Goal: Check status: Check status

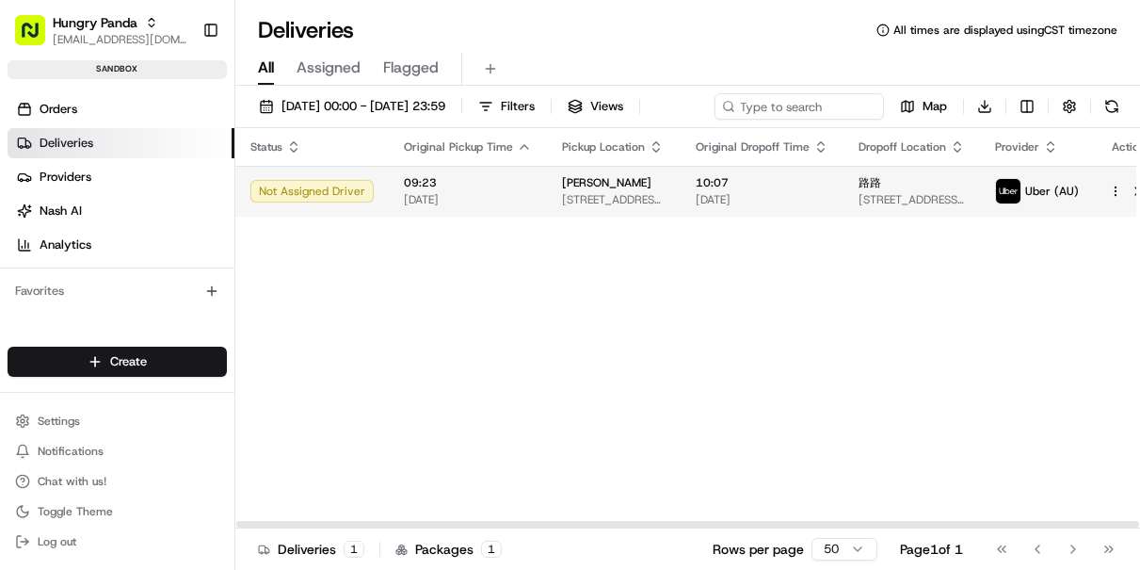
click at [701, 207] on span "[DATE]" at bounding box center [762, 199] width 133 height 15
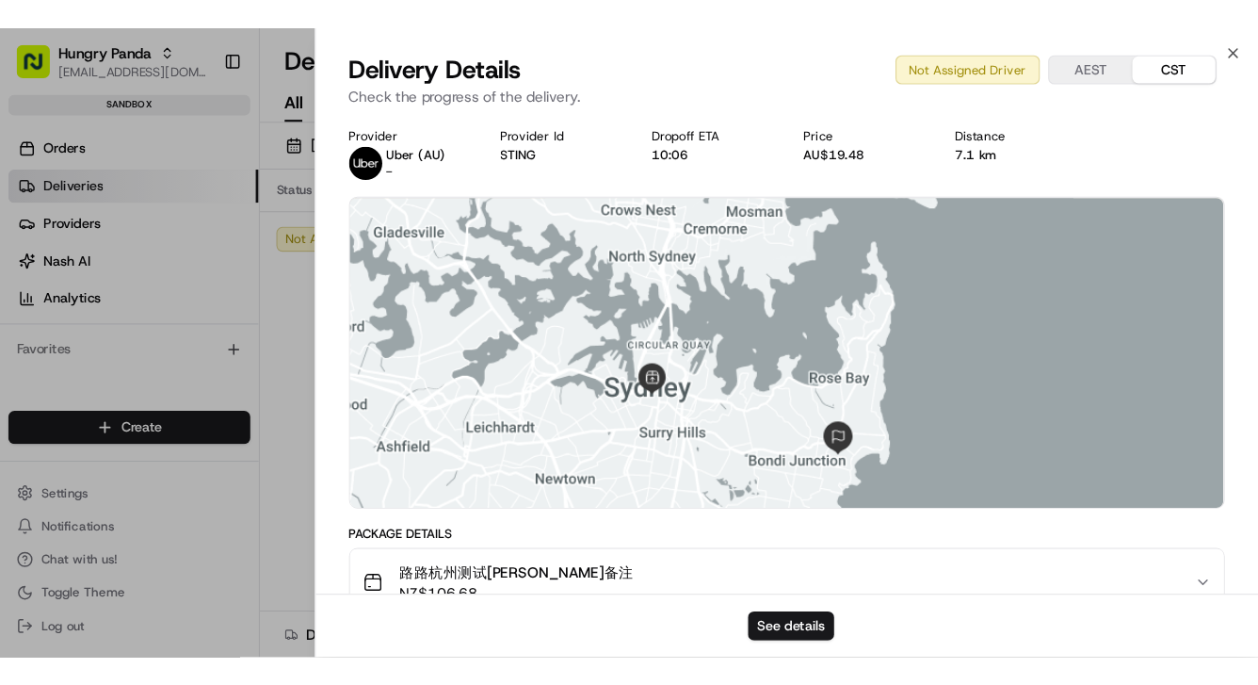
scroll to position [333, 0]
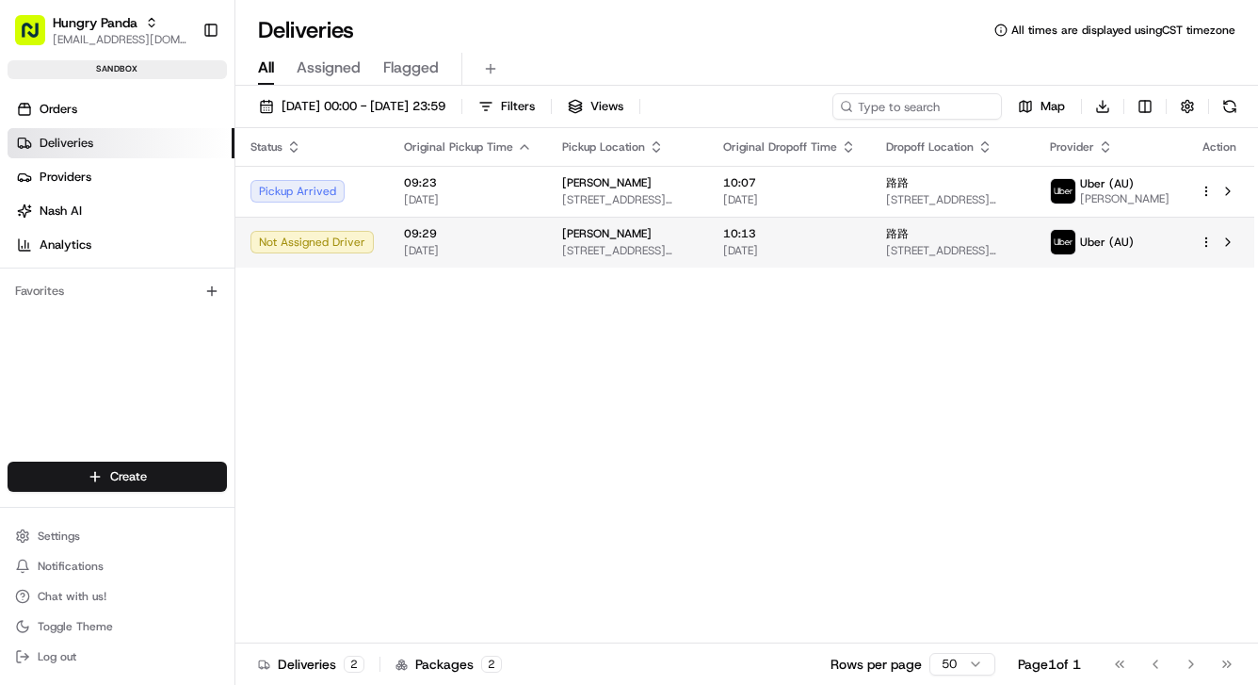
click at [528, 248] on td "09:29 [DATE]" at bounding box center [468, 242] width 158 height 51
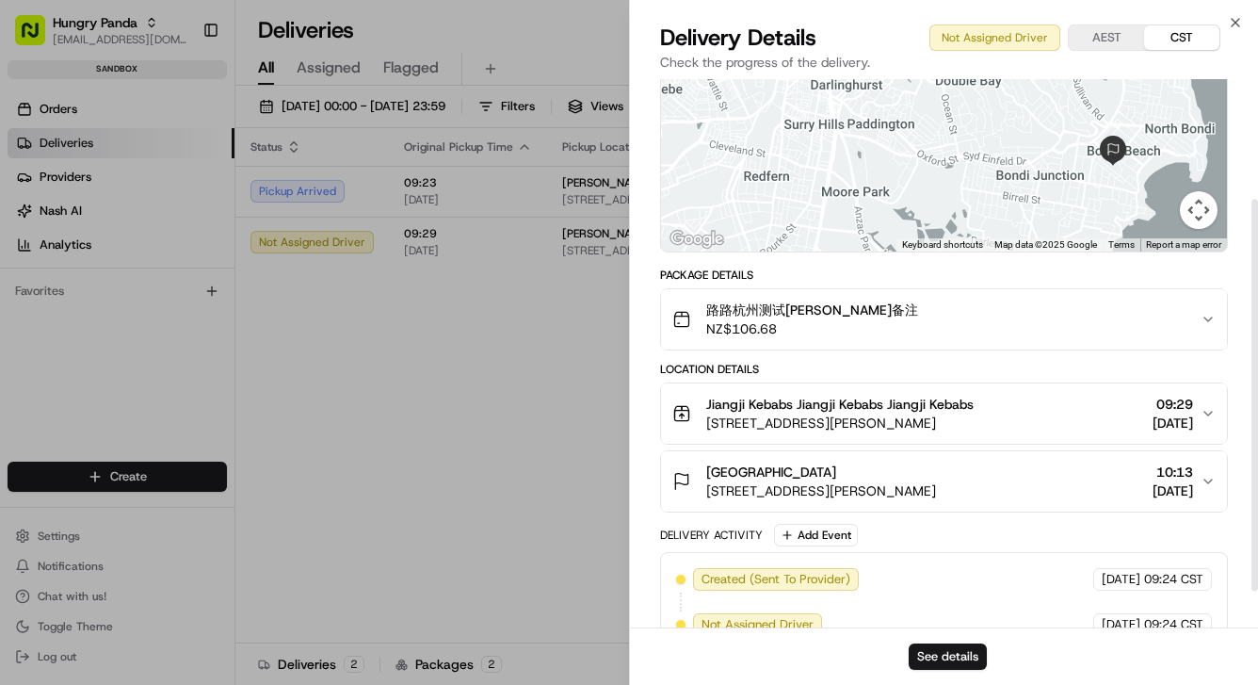
scroll to position [218, 0]
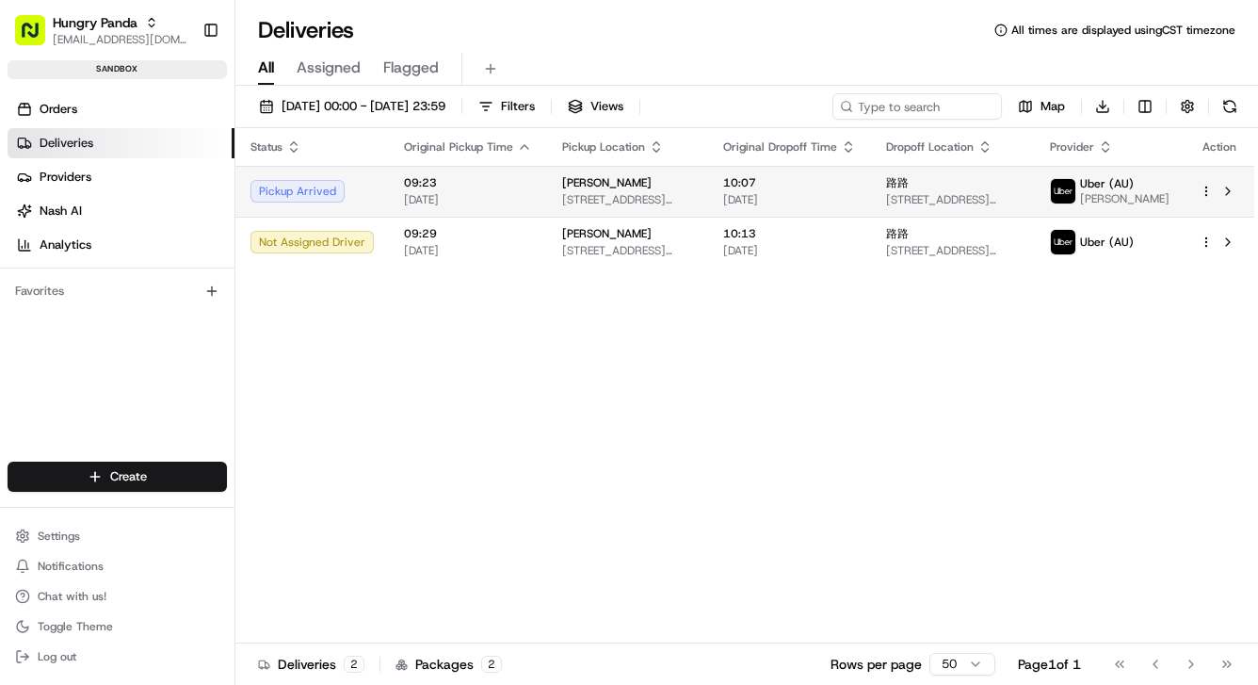
click at [610, 192] on span "[STREET_ADDRESS][PERSON_NAME]" at bounding box center [627, 199] width 131 height 15
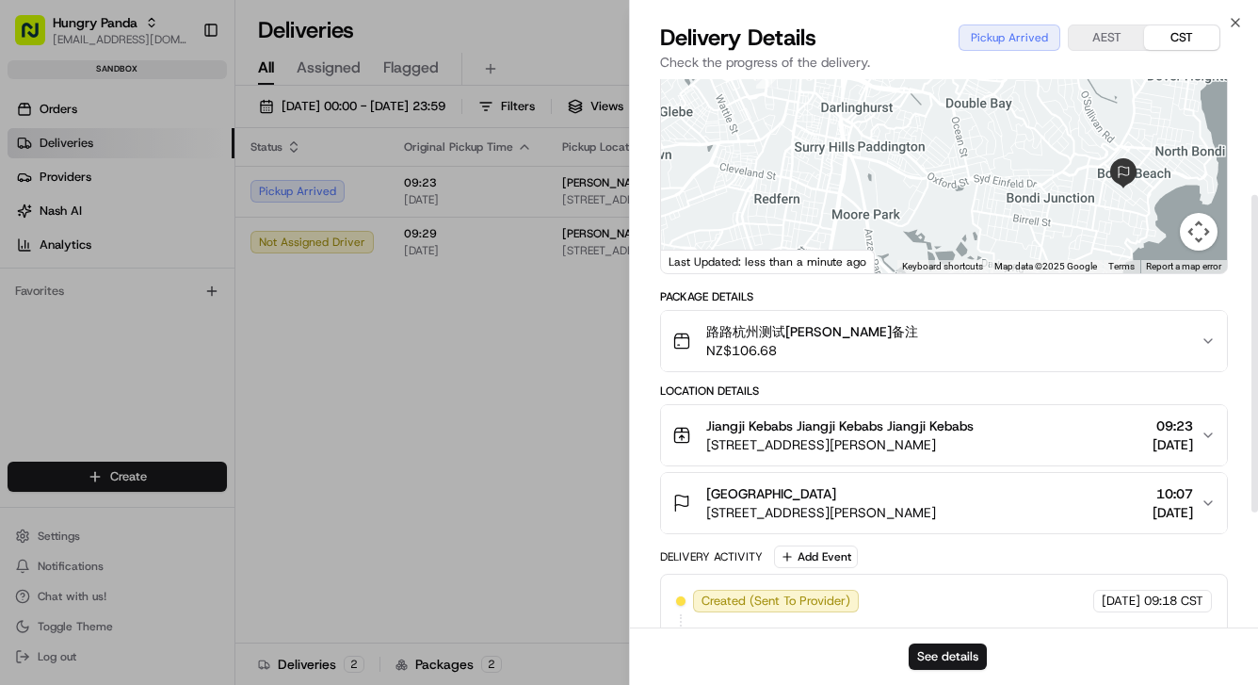
scroll to position [214, 0]
